Goal: Transaction & Acquisition: Book appointment/travel/reservation

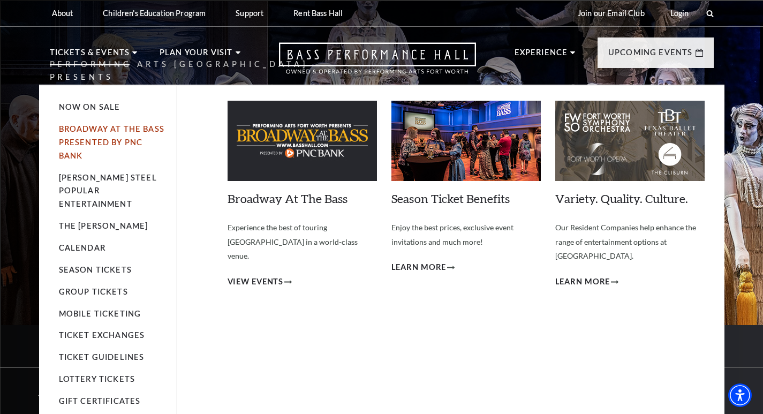
click at [87, 128] on link "Broadway At The Bass presented by PNC Bank" at bounding box center [112, 142] width 106 height 36
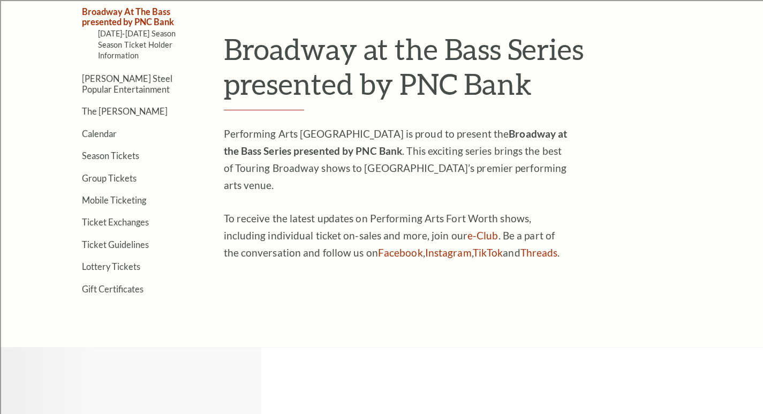
scroll to position [321, 0]
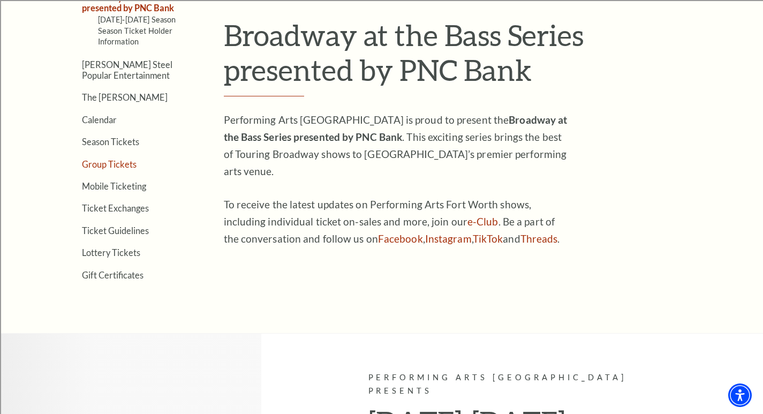
click at [103, 166] on link "Group Tickets" at bounding box center [109, 164] width 55 height 10
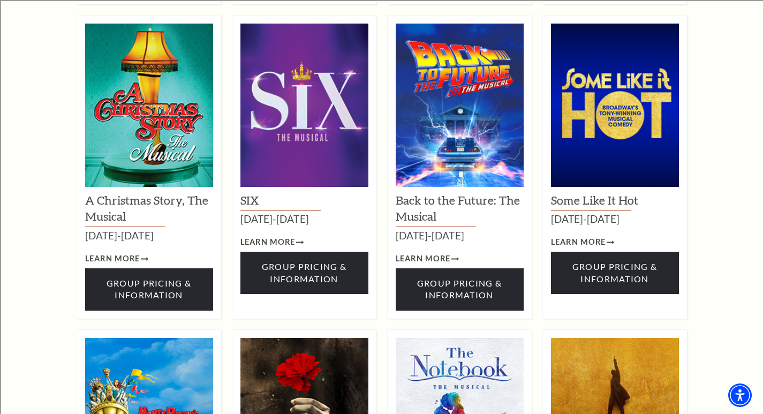
scroll to position [1125, 0]
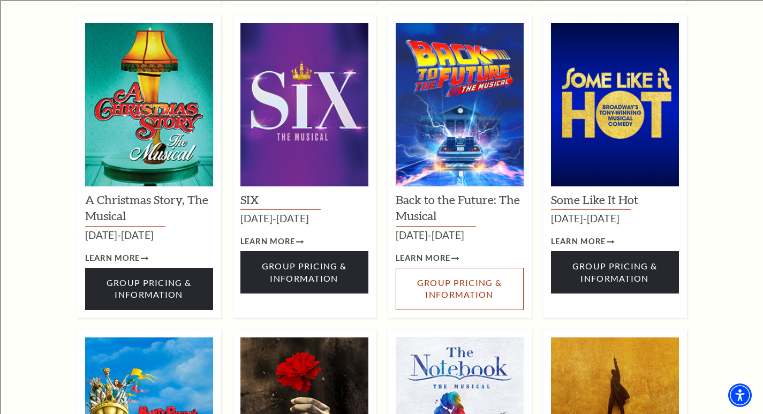
click at [450, 278] on span "Group Pricing & Information" at bounding box center [459, 289] width 85 height 22
